Goal: Task Accomplishment & Management: Manage account settings

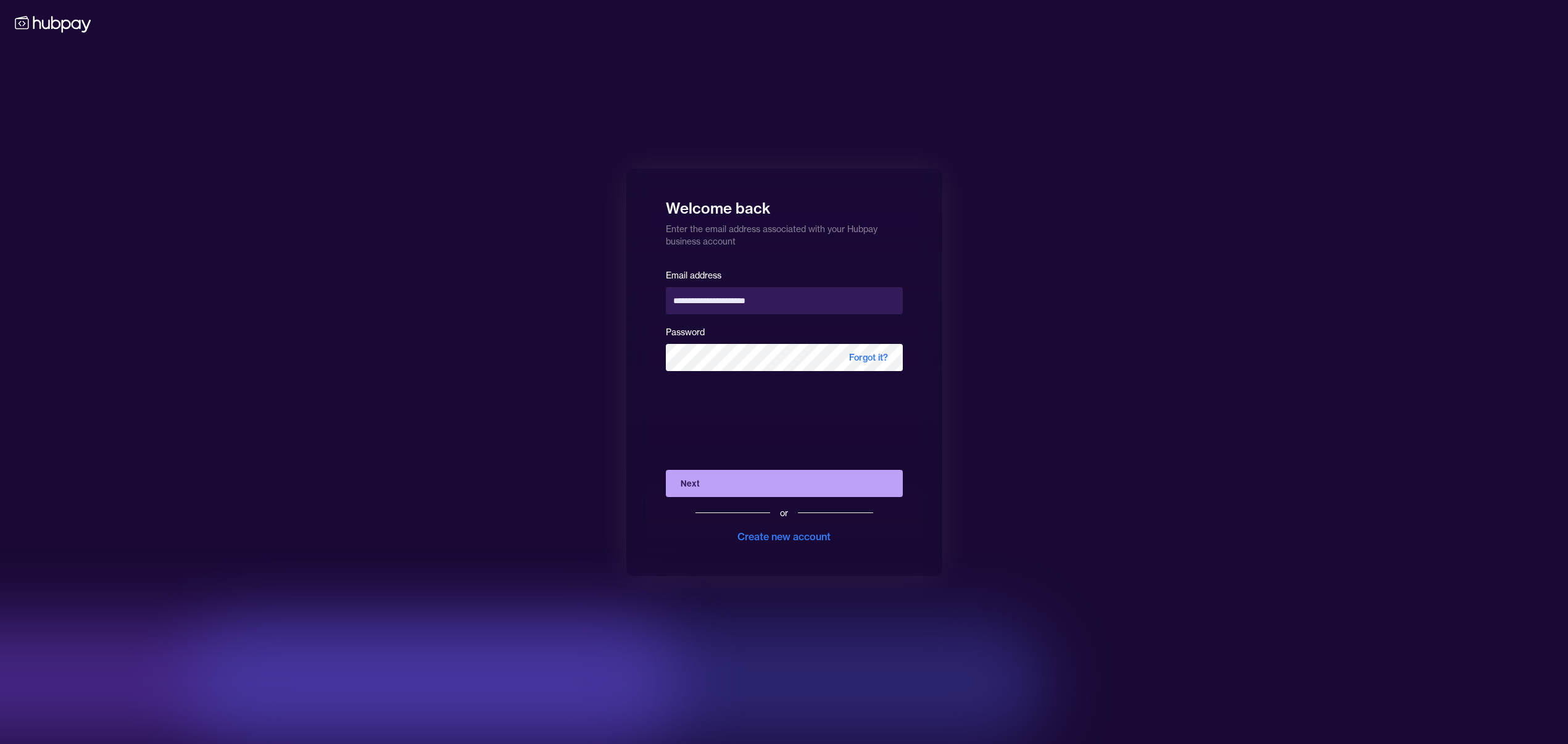
click at [836, 476] on button "Next" at bounding box center [784, 483] width 237 height 27
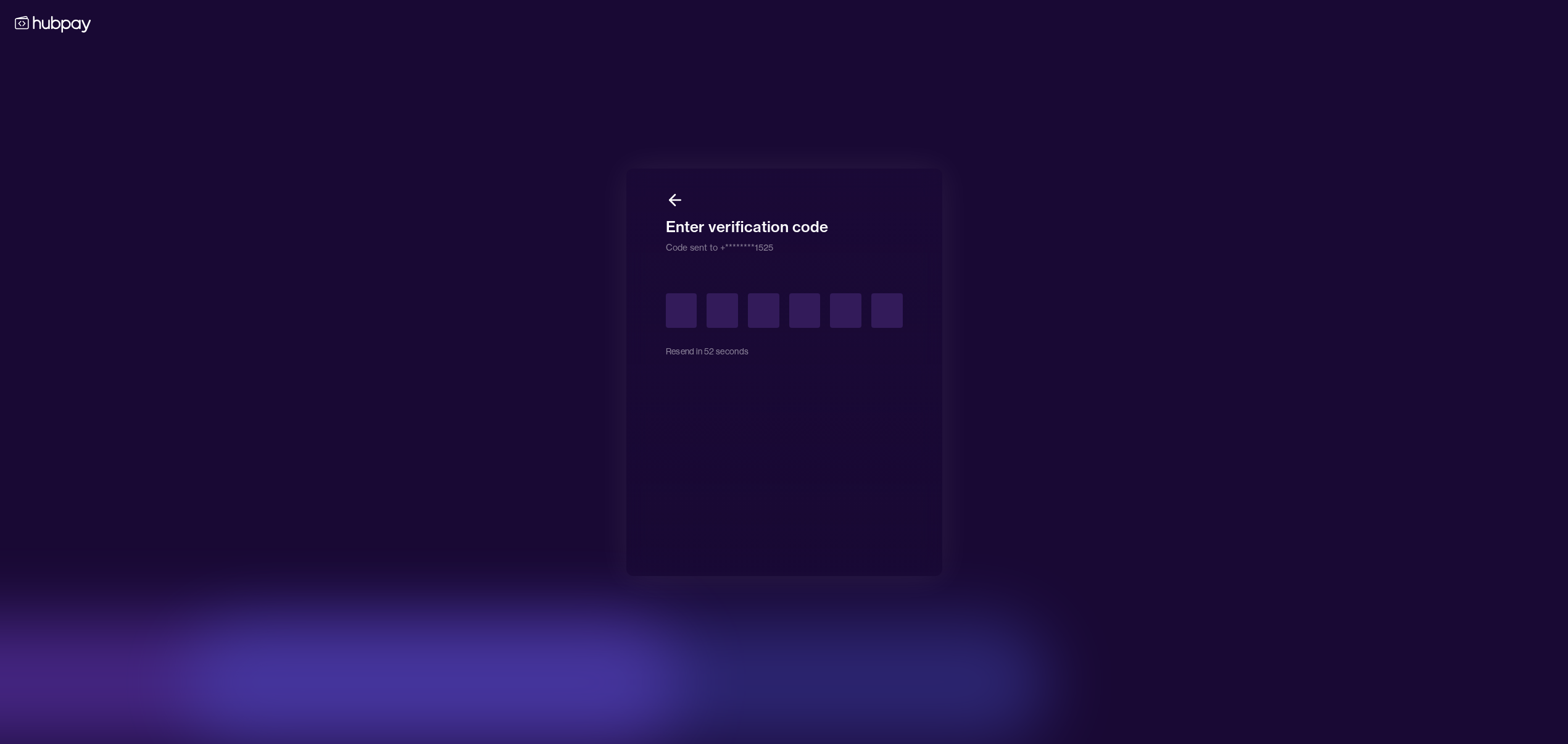
type input "*"
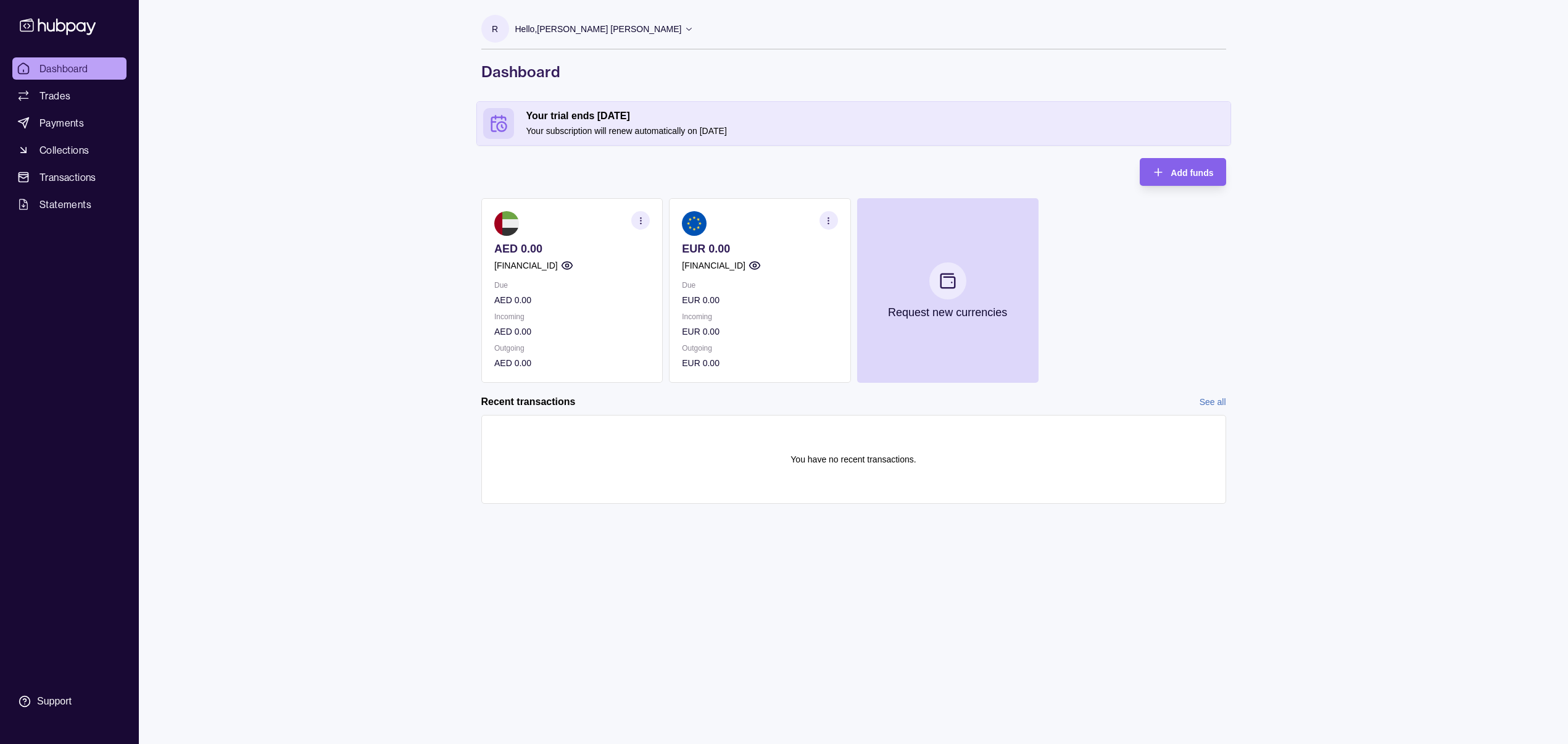
click at [793, 346] on p "Outgoing" at bounding box center [760, 348] width 156 height 13
click at [786, 233] on section at bounding box center [760, 223] width 156 height 24
click at [689, 227] on img at bounding box center [693, 223] width 24 height 24
